Goal: Information Seeking & Learning: Learn about a topic

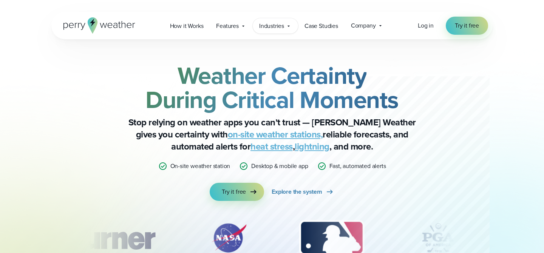
click at [278, 28] on span "Industries" at bounding box center [271, 26] width 25 height 9
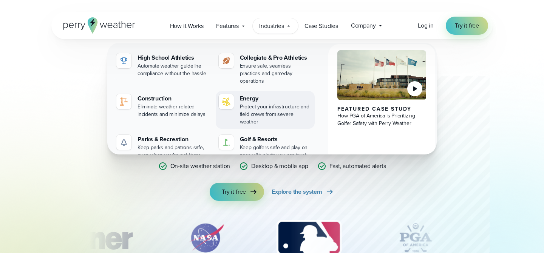
click at [267, 103] on div "Protect your infrastructure and field crews from severe weather" at bounding box center [276, 114] width 72 height 23
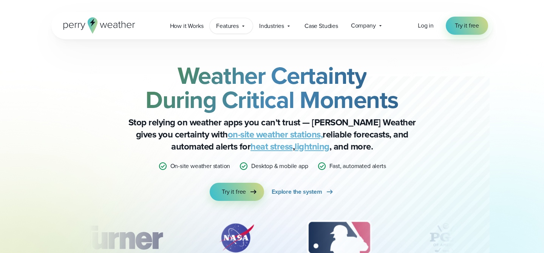
click at [233, 26] on span "Features" at bounding box center [227, 26] width 23 height 9
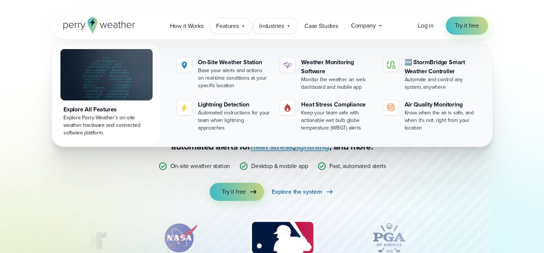
click at [284, 23] on span "Industries" at bounding box center [271, 26] width 25 height 9
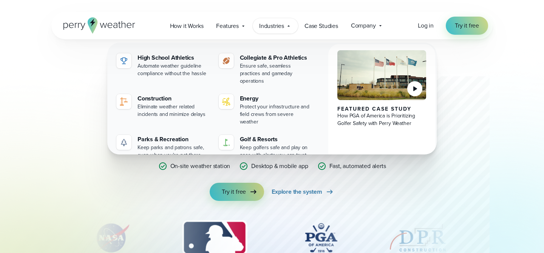
click at [87, 153] on div "Weather Certainty During Critical Moments Stop relying on weather apps you can’…" at bounding box center [271, 166] width 441 height 254
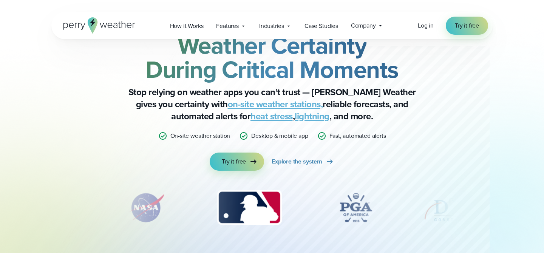
scroll to position [31, 0]
